Goal: Information Seeking & Learning: Find specific fact

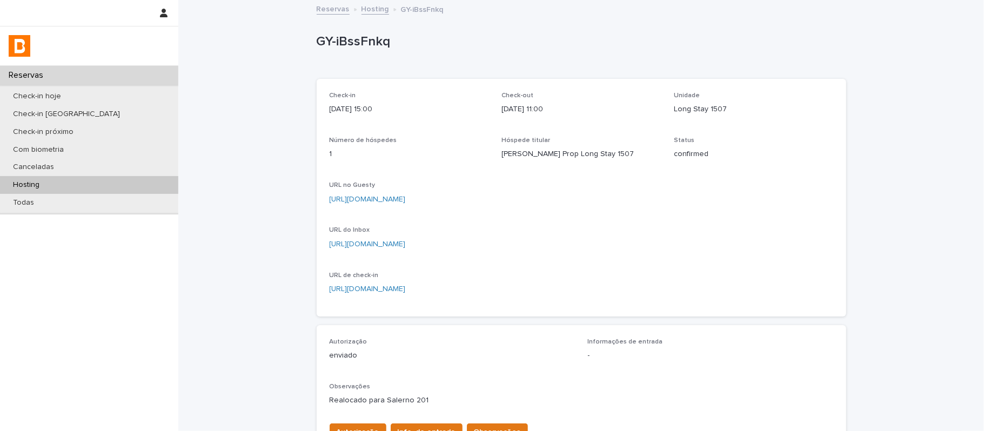
click at [128, 183] on div "Hosting" at bounding box center [89, 185] width 178 height 18
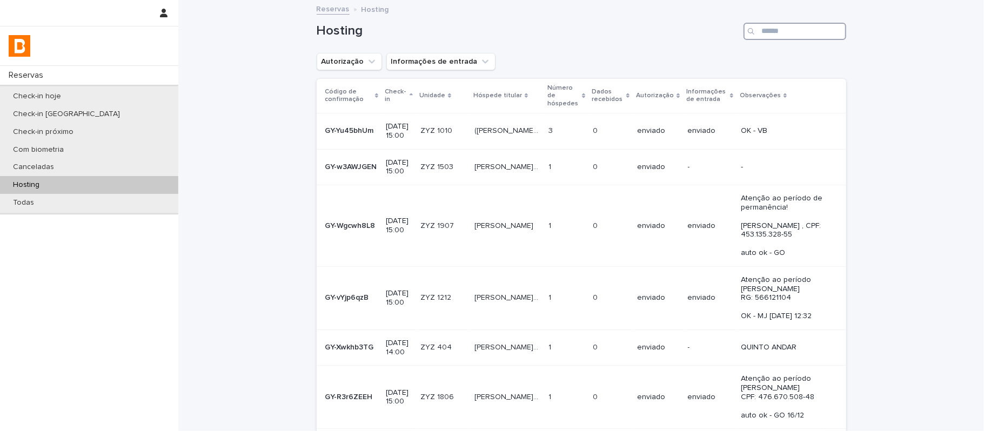
click at [798, 31] on input "Search" at bounding box center [794, 31] width 103 height 17
click at [778, 33] on input "Search" at bounding box center [794, 31] width 103 height 17
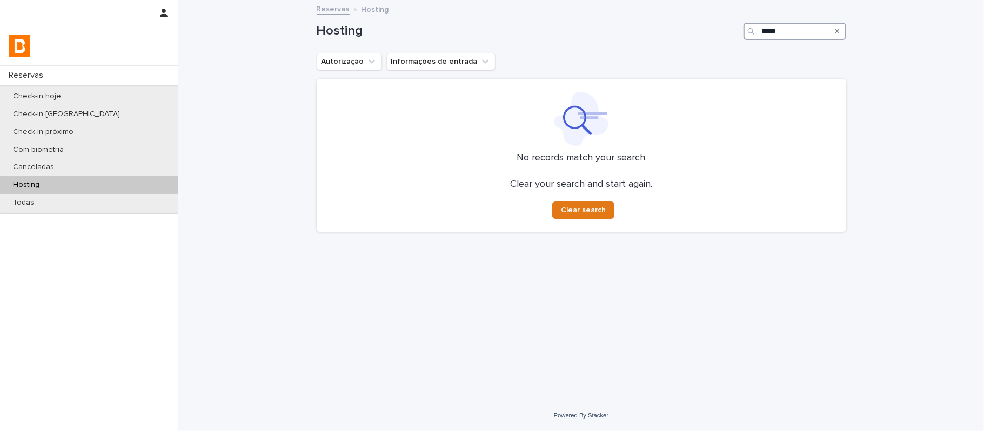
type input "*****"
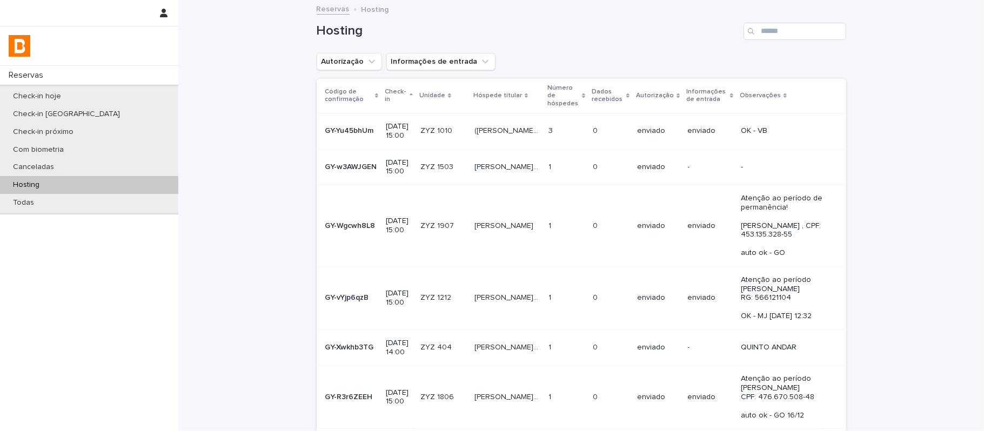
click at [112, 180] on div "Hosting" at bounding box center [89, 185] width 178 height 18
click at [770, 29] on input "Search" at bounding box center [794, 31] width 103 height 17
type input "*****"
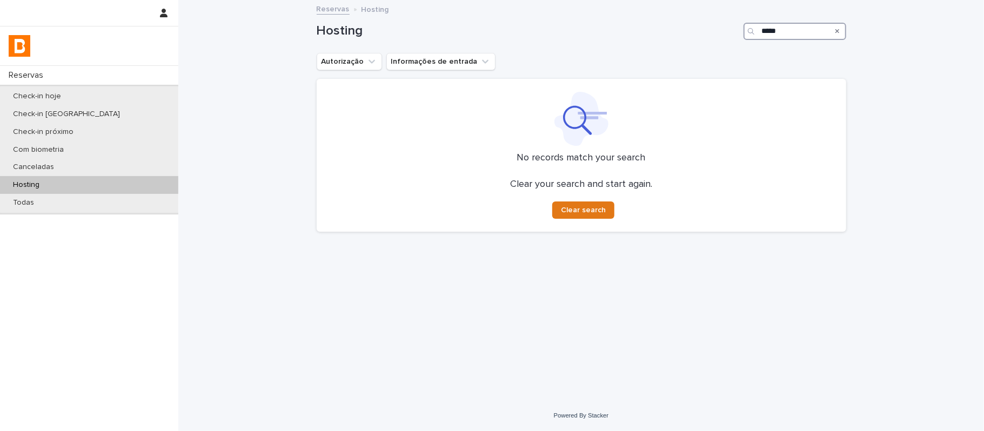
drag, startPoint x: 774, startPoint y: 35, endPoint x: 684, endPoint y: 37, distance: 89.7
click at [691, 36] on div "Hosting *****" at bounding box center [581, 31] width 529 height 17
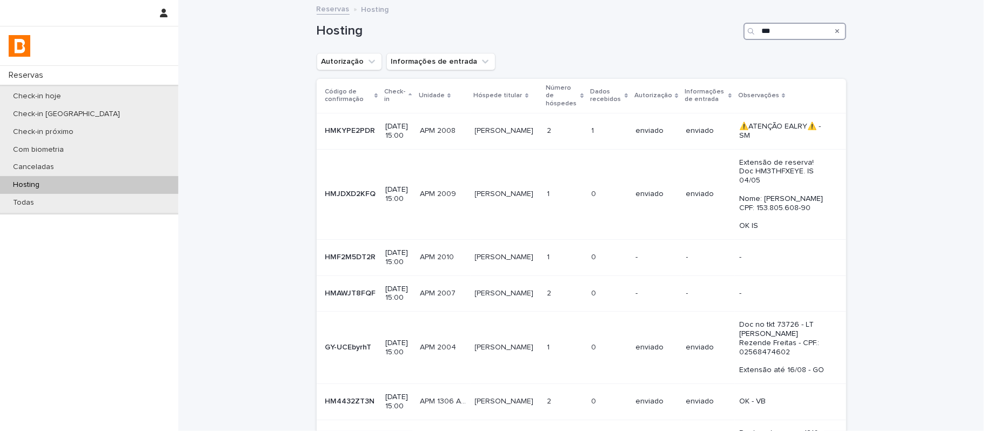
drag, startPoint x: 793, startPoint y: 30, endPoint x: 697, endPoint y: 25, distance: 96.3
click at [699, 25] on div "Hosting ***" at bounding box center [581, 31] width 529 height 17
paste input "*******"
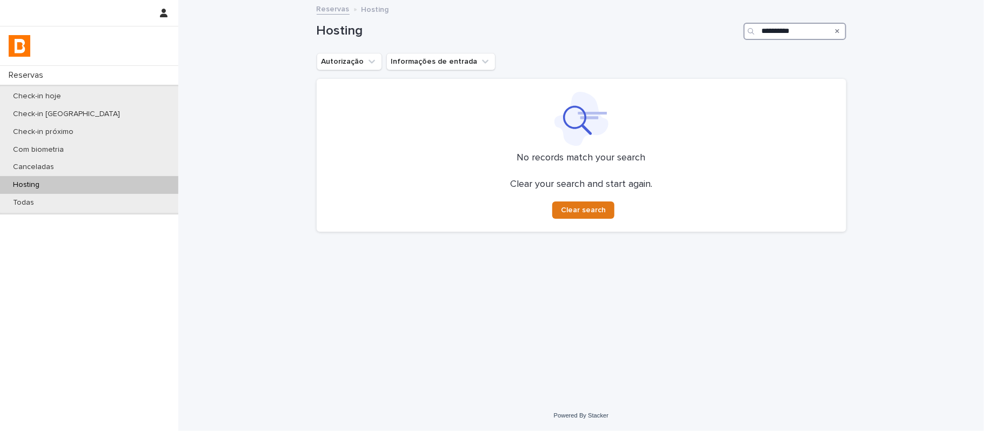
type input "**********"
click at [128, 183] on div "Hosting" at bounding box center [89, 185] width 178 height 18
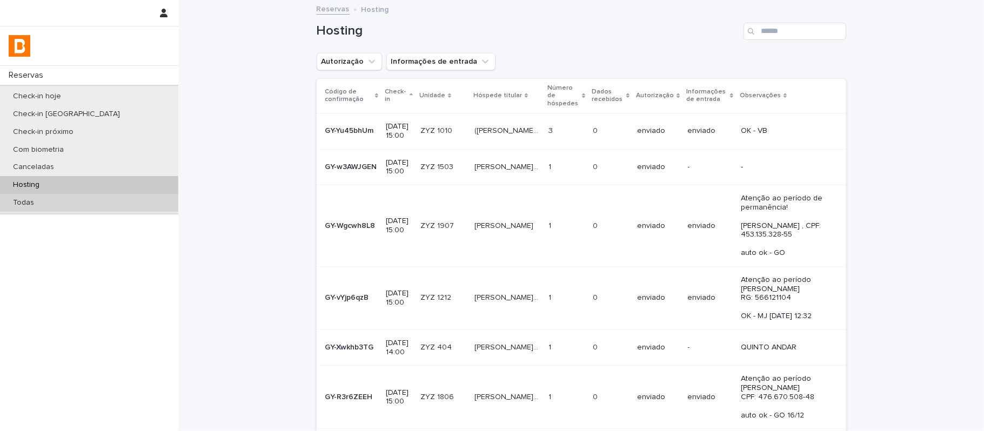
click at [119, 207] on div "Todas" at bounding box center [89, 203] width 178 height 18
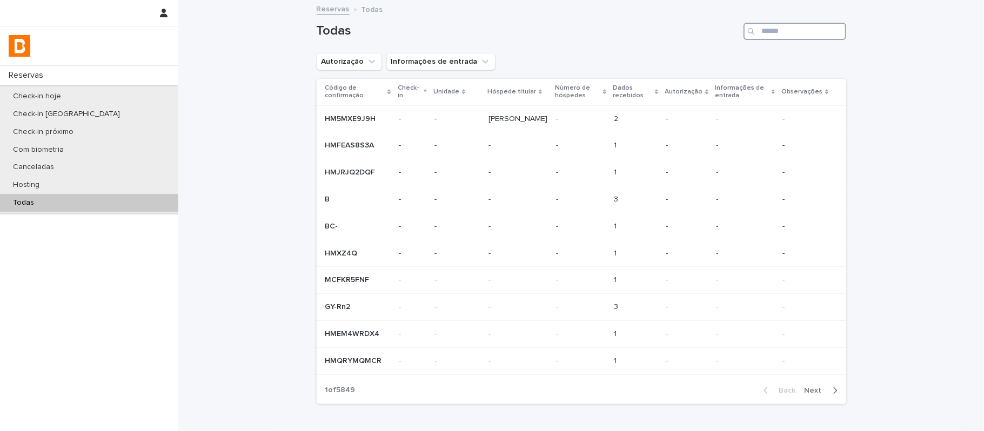
click at [787, 35] on input "Search" at bounding box center [794, 31] width 103 height 17
paste input "**********"
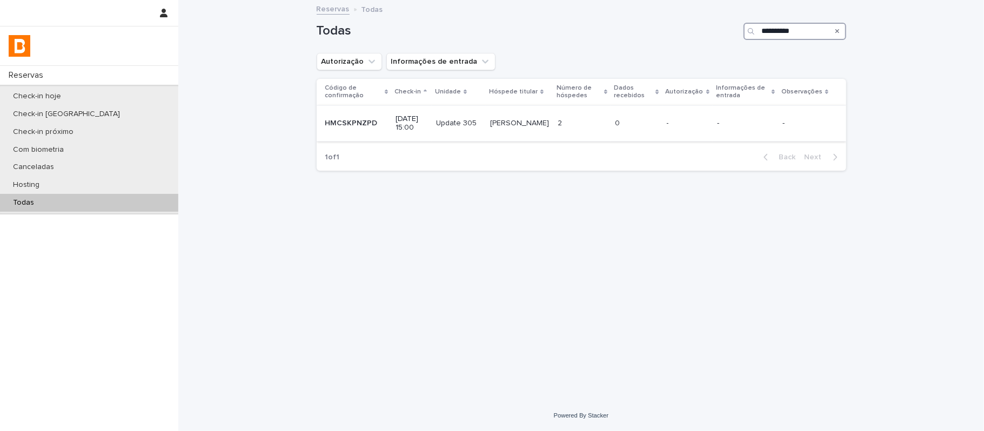
type input "**********"
click at [629, 109] on td "0 0" at bounding box center [636, 123] width 51 height 36
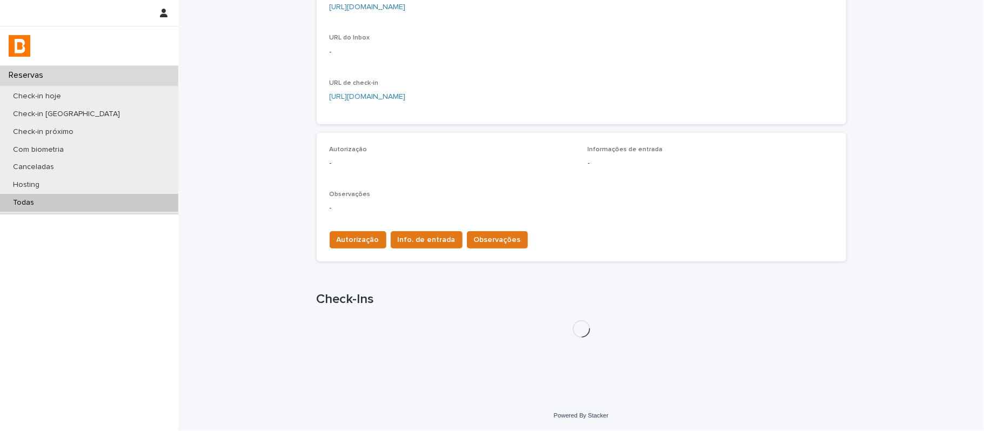
scroll to position [247, 0]
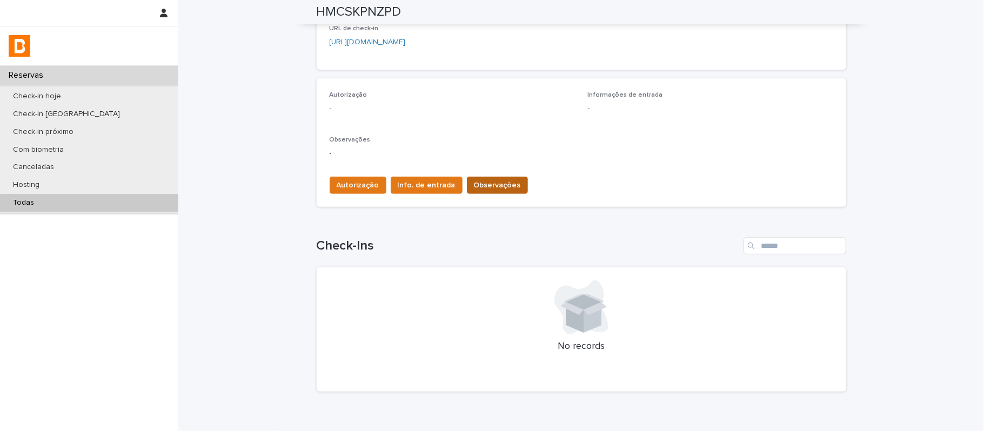
click at [496, 184] on span "Observações" at bounding box center [497, 185] width 47 height 11
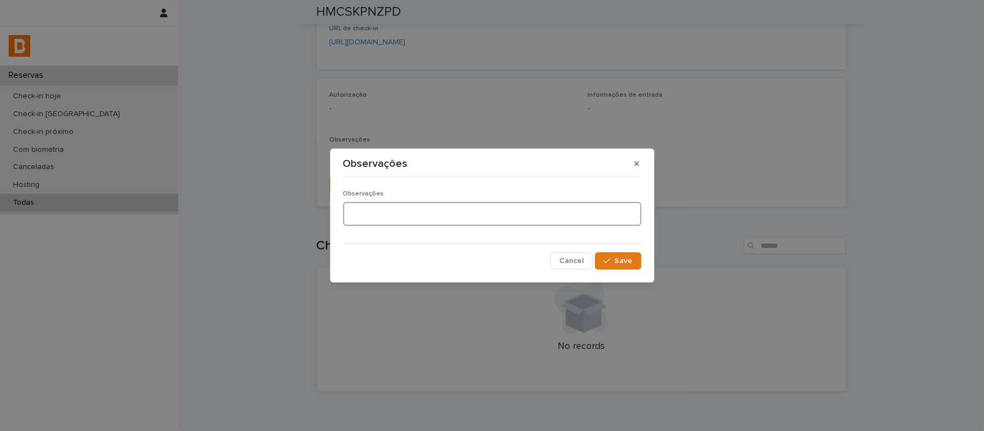
click at [491, 214] on textarea at bounding box center [492, 214] width 298 height 24
click at [502, 217] on textarea at bounding box center [492, 214] width 298 height 24
paste textarea "**********"
type textarea "**********"
click at [633, 270] on div "**********" at bounding box center [492, 225] width 304 height 93
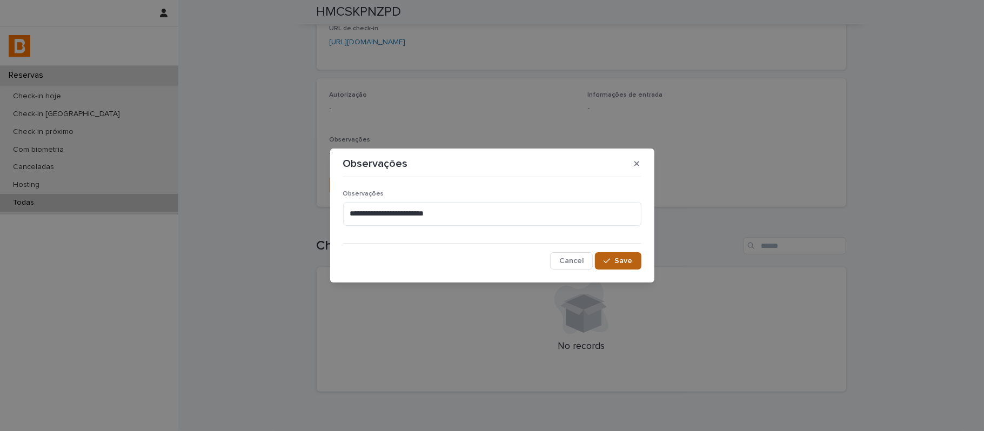
click at [628, 264] on span "Save" at bounding box center [624, 261] width 18 height 8
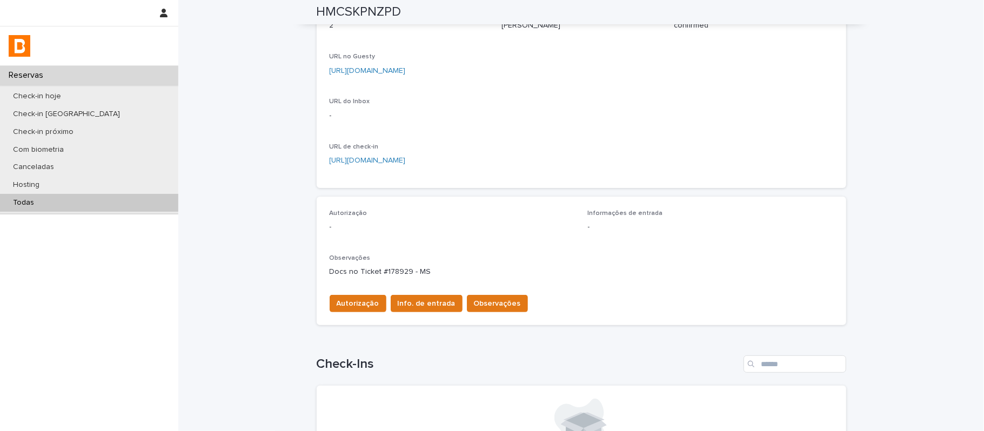
scroll to position [0, 0]
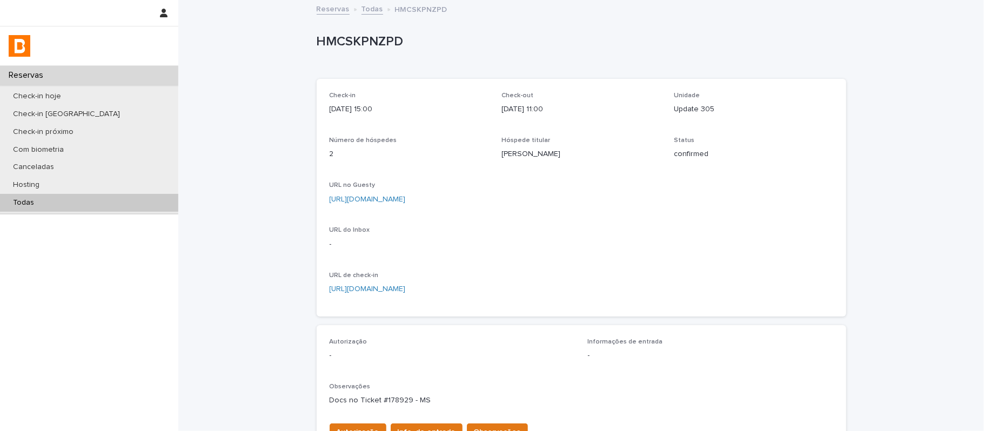
click at [86, 199] on div "Todas" at bounding box center [89, 203] width 178 height 18
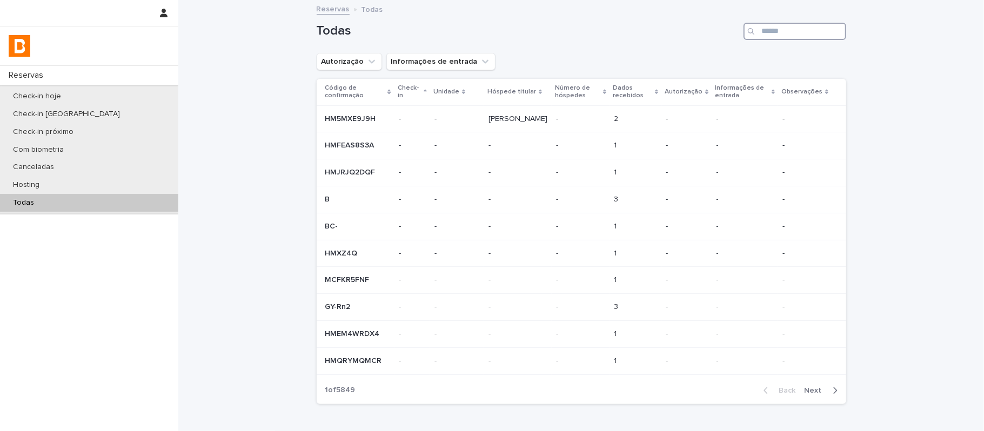
click at [772, 37] on input "Search" at bounding box center [794, 31] width 103 height 17
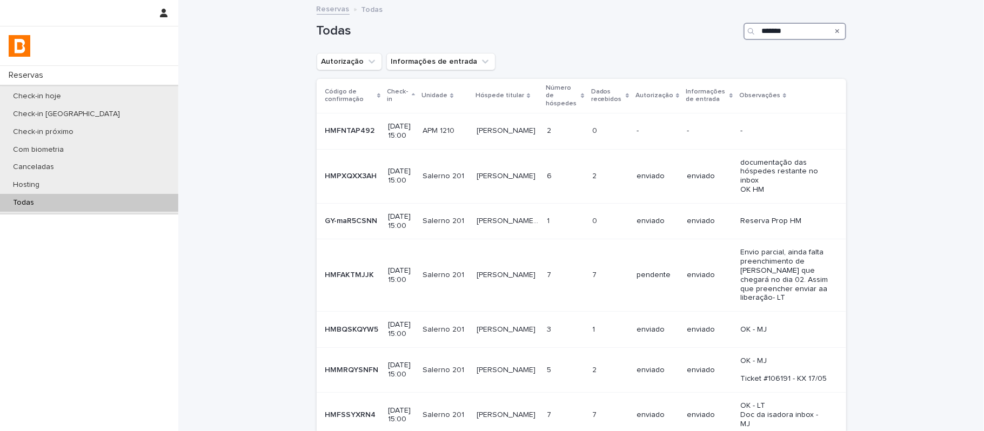
click at [763, 33] on input "*******" at bounding box center [794, 31] width 103 height 17
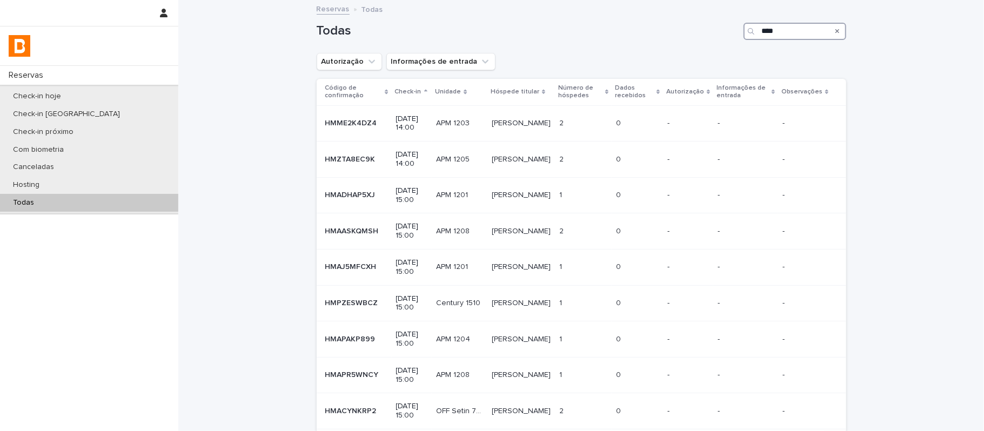
type input "****"
click at [113, 189] on div "Hosting" at bounding box center [89, 185] width 178 height 18
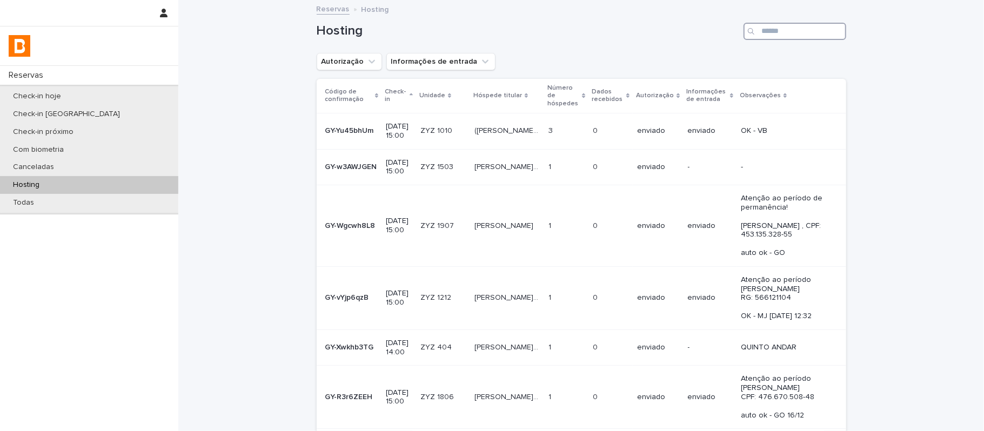
click at [783, 39] on input "Search" at bounding box center [794, 31] width 103 height 17
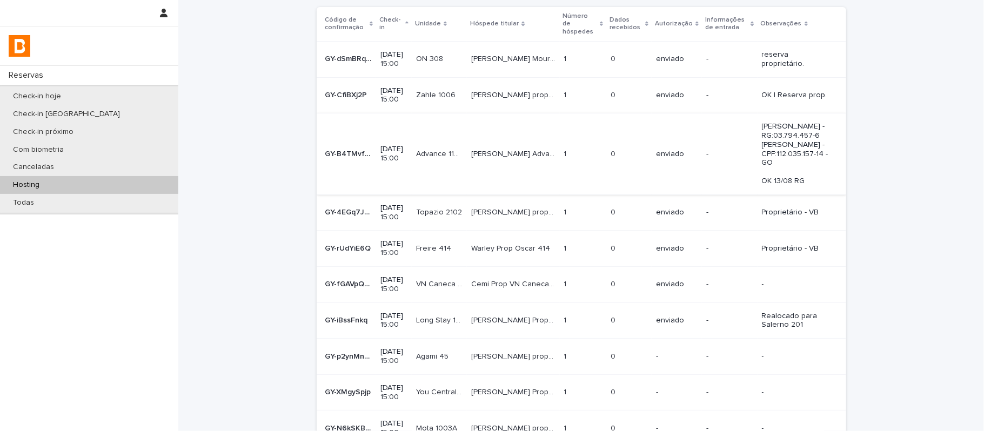
scroll to position [144, 0]
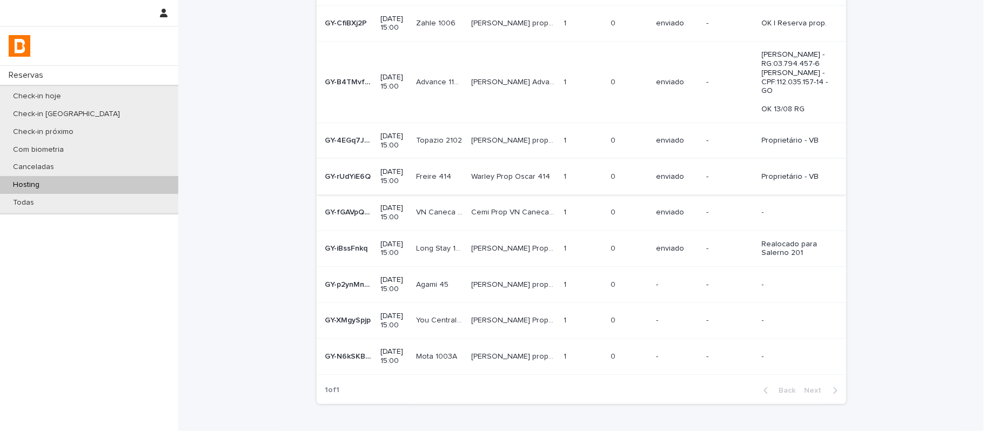
type input "****"
click at [569, 182] on td "1 1" at bounding box center [583, 177] width 47 height 36
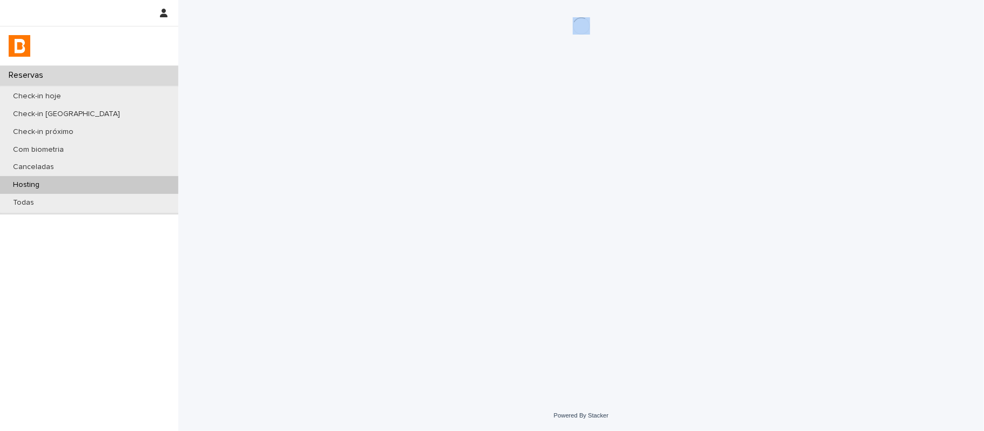
click at [569, 182] on div "Loading... Saving… Loading... Saving…" at bounding box center [581, 186] width 540 height 373
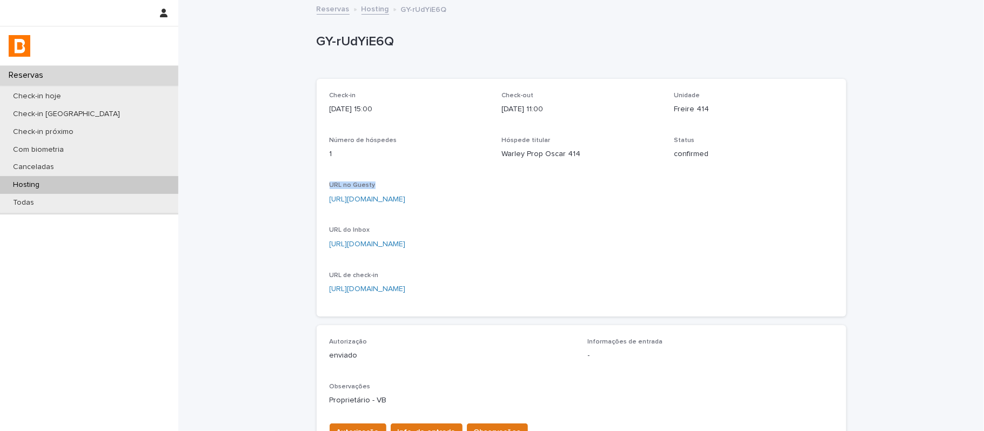
click at [569, 182] on p "URL no Guesty" at bounding box center [582, 186] width 504 height 8
drag, startPoint x: 537, startPoint y: 177, endPoint x: 526, endPoint y: 176, distance: 10.9
click at [125, 195] on div "Todas" at bounding box center [89, 203] width 178 height 18
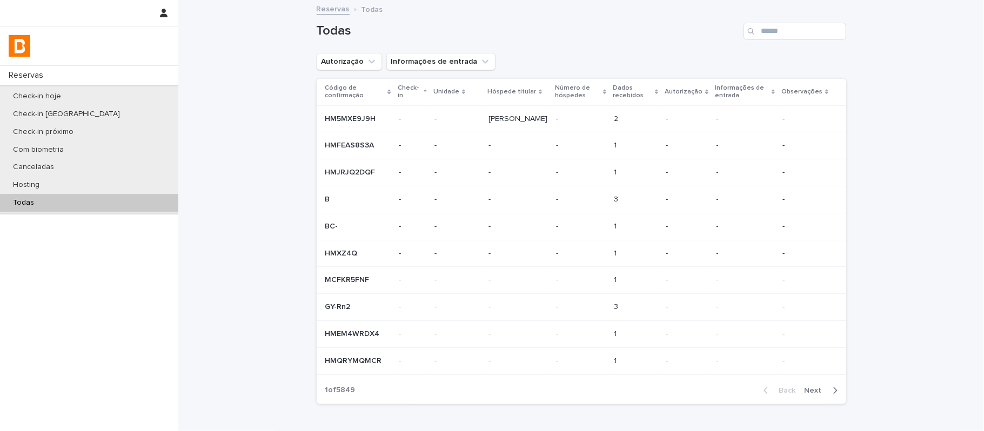
click at [286, 182] on div "Loading... Saving… Loading... Saving… Todas Autorização Informações de entrada …" at bounding box center [581, 234] width 806 height 466
click at [182, 179] on div "Loading... Saving… Loading... Saving… Todas Autorização Informações de entrada …" at bounding box center [581, 234] width 806 height 466
click at [178, 179] on div "Reservas Check-in hoje Check-in amanhã Check-in próximo Com biometria Cancelada…" at bounding box center [581, 248] width 806 height 497
click at [141, 184] on div "Hosting" at bounding box center [89, 185] width 178 height 18
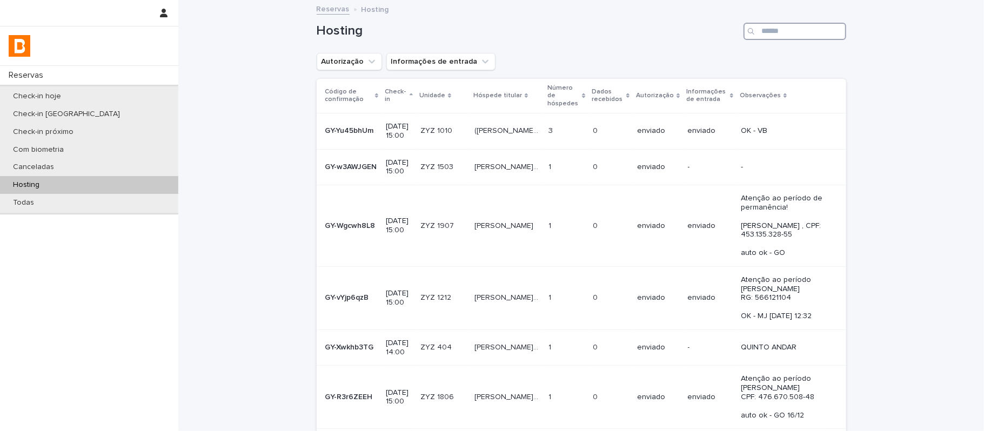
click at [791, 33] on input "Search" at bounding box center [794, 31] width 103 height 17
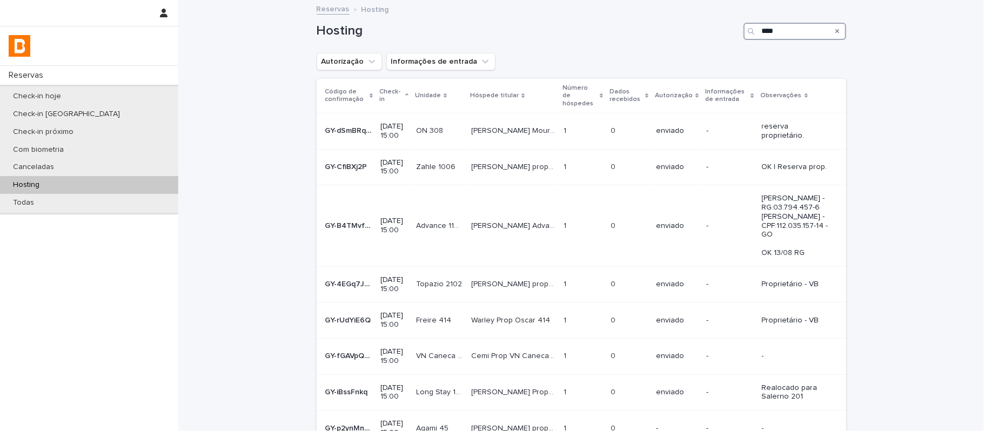
type input "****"
click at [896, 111] on div "Loading... Saving… Loading... Saving… Hosting **** Autorização Informações de e…" at bounding box center [581, 305] width 806 height 609
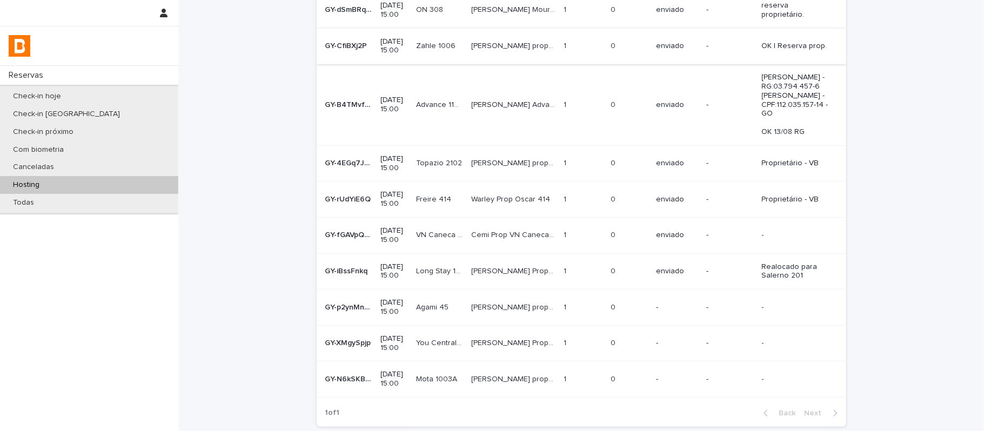
scroll to position [144, 0]
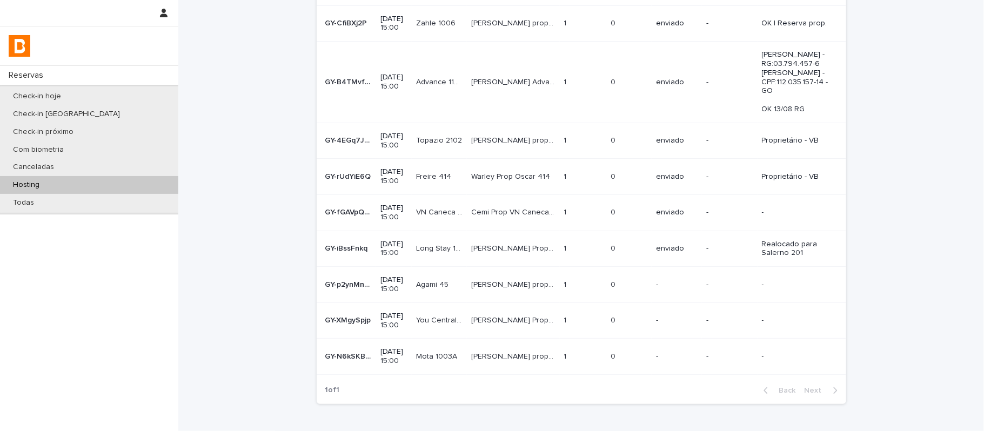
click at [511, 242] on p "[PERSON_NAME] Prop Long Stay 1507" at bounding box center [514, 247] width 86 height 11
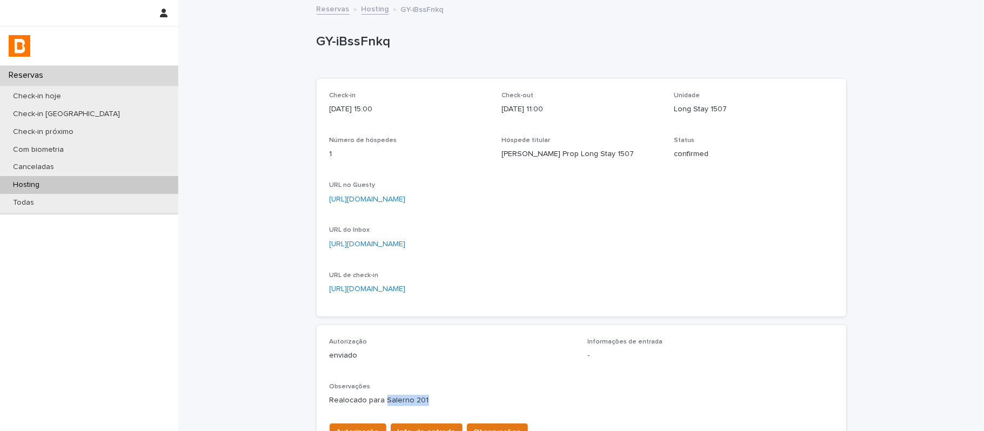
drag, startPoint x: 439, startPoint y: 394, endPoint x: 379, endPoint y: 393, distance: 60.0
click at [379, 393] on div "Realocado para Salerno 201" at bounding box center [582, 400] width 504 height 14
copy p "Salerno 201"
drag, startPoint x: 496, startPoint y: 156, endPoint x: 517, endPoint y: 160, distance: 21.4
click at [523, 160] on div "Check-in [DATE] 15:00 Check-out [DATE] 11:00 Unidade Long Stay 1507 Número de h…" at bounding box center [582, 198] width 504 height 212
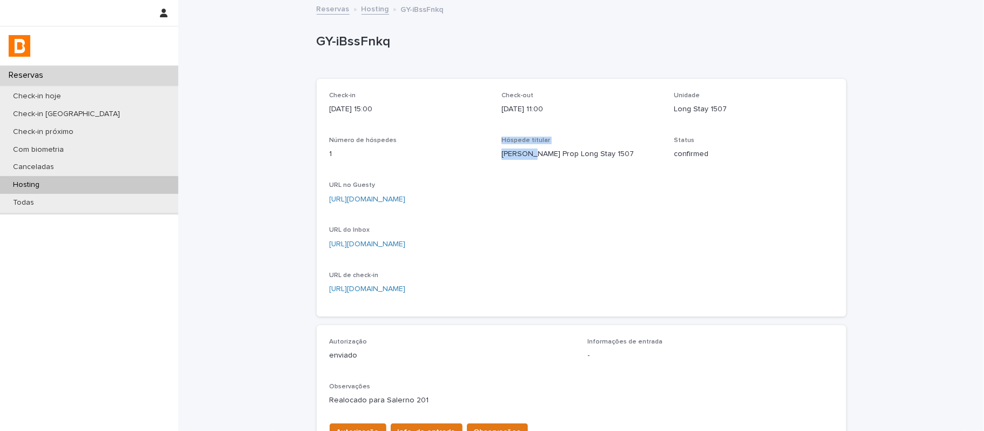
click at [513, 160] on p "[PERSON_NAME] Prop Long Stay 1507" at bounding box center [580, 154] width 159 height 11
drag, startPoint x: 495, startPoint y: 152, endPoint x: 571, endPoint y: 160, distance: 76.1
click at [571, 160] on div "Hóspede titular [PERSON_NAME] Long Stay 1507" at bounding box center [580, 153] width 159 height 32
copy p "Rafaela Prop Long Stay"
click at [413, 105] on p "[DATE] 15:00" at bounding box center [409, 109] width 159 height 11
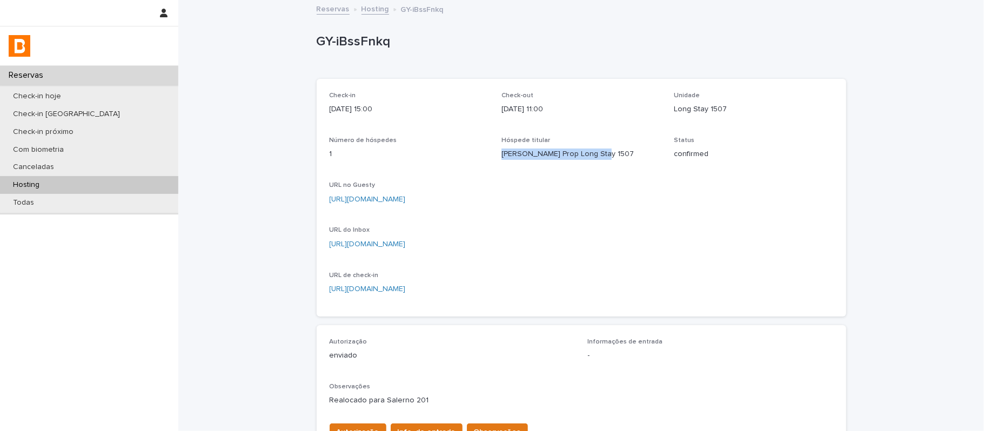
drag, startPoint x: 495, startPoint y: 149, endPoint x: 595, endPoint y: 162, distance: 100.8
click at [595, 162] on div "Check-in [DATE] 15:00 Check-out [DATE] 11:00 Unidade Long Stay 1507 Número de h…" at bounding box center [582, 198] width 504 height 212
copy p "[PERSON_NAME] Prop Long Stay 1507"
click at [710, 232] on div "Check-in [DATE] 15:00 Check-out [DATE] 11:00 Unidade Long Stay 1507 Número de h…" at bounding box center [582, 198] width 504 height 212
click at [604, 84] on div "Check-in [DATE] 15:00 Check-out [DATE] 11:00 Unidade Long Stay 1507 Número de h…" at bounding box center [581, 198] width 529 height 238
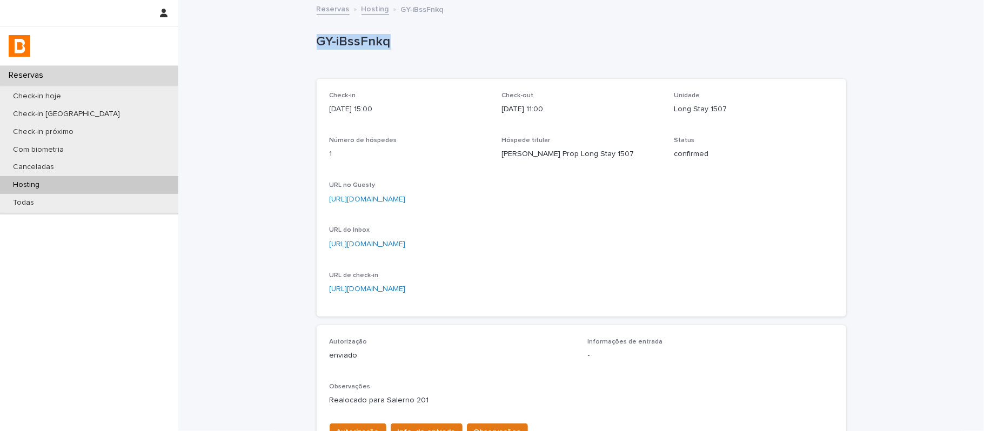
drag, startPoint x: 422, startPoint y: 57, endPoint x: 313, endPoint y: 48, distance: 109.0
click at [317, 48] on div "GY-iBssFnkq" at bounding box center [581, 44] width 529 height 43
copy p "GY-iBssFnkq"
click at [675, 210] on div "URL no Guesty [URL][DOMAIN_NAME]" at bounding box center [582, 198] width 504 height 32
click at [539, 39] on p "GY-iBssFnkq" at bounding box center [579, 42] width 525 height 16
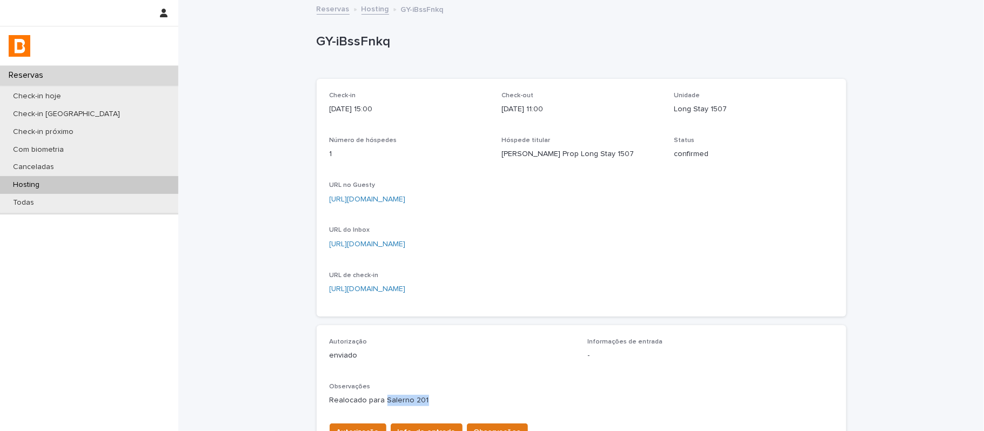
drag, startPoint x: 420, startPoint y: 402, endPoint x: 379, endPoint y: 402, distance: 41.6
click at [379, 402] on p "Realocado para Salerno 201" at bounding box center [582, 400] width 504 height 11
copy p "Salerno 201"
click at [559, 53] on div "GY-iBssFnkq" at bounding box center [579, 44] width 525 height 20
drag, startPoint x: 420, startPoint y: 43, endPoint x: 313, endPoint y: 46, distance: 106.5
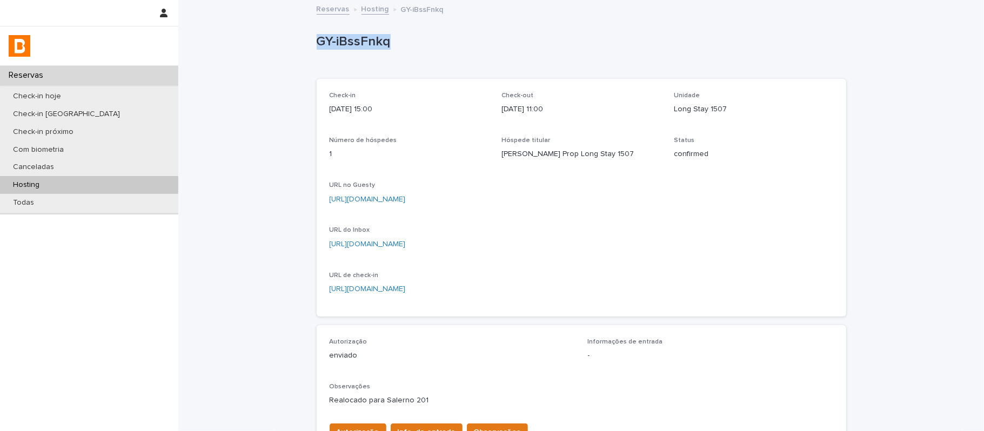
click at [317, 46] on p "GY-iBssFnkq" at bounding box center [579, 42] width 525 height 16
copy p "GY-iBssFnkq"
drag, startPoint x: 415, startPoint y: 403, endPoint x: 379, endPoint y: 400, distance: 36.8
click at [379, 400] on p "Realocado para Salerno 201" at bounding box center [582, 400] width 504 height 11
copy p "Salerno 201"
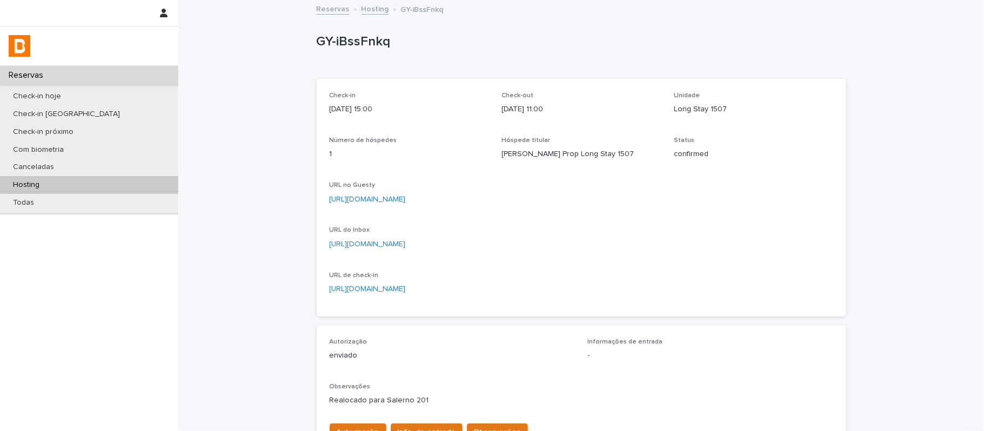
click at [622, 201] on p "[URL][DOMAIN_NAME]" at bounding box center [582, 199] width 504 height 11
